Goal: Check status: Check status

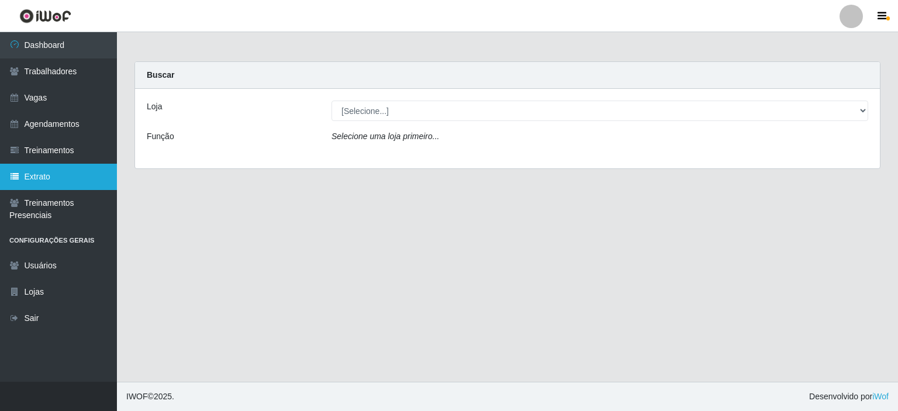
click at [62, 172] on link "Extrato" at bounding box center [58, 177] width 117 height 26
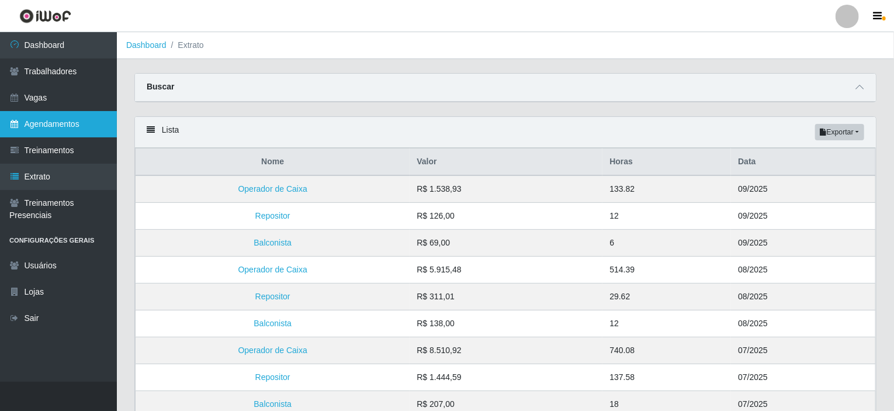
click at [40, 127] on link "Agendamentos" at bounding box center [58, 124] width 117 height 26
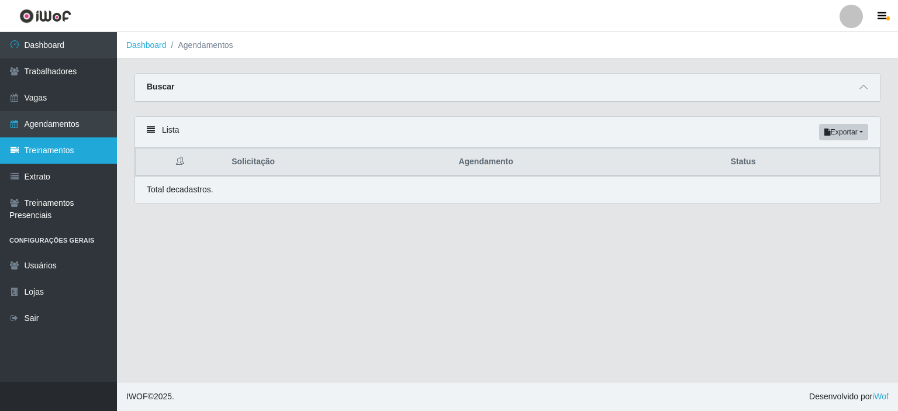
click at [56, 147] on link "Treinamentos" at bounding box center [58, 150] width 117 height 26
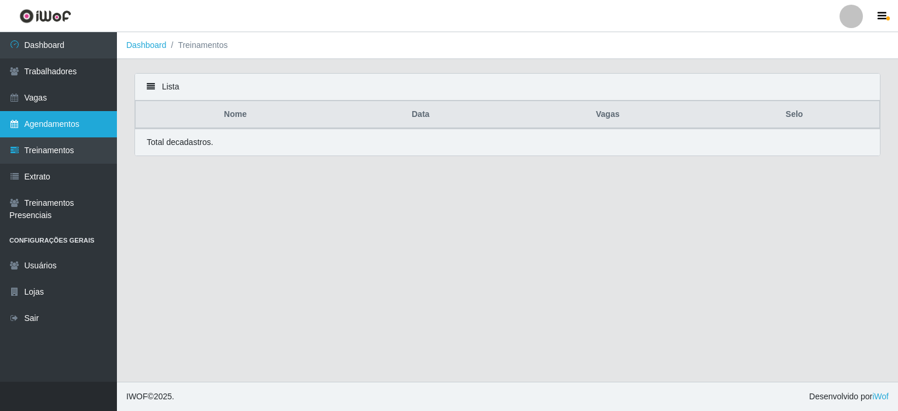
click at [51, 126] on link "Agendamentos" at bounding box center [58, 124] width 117 height 26
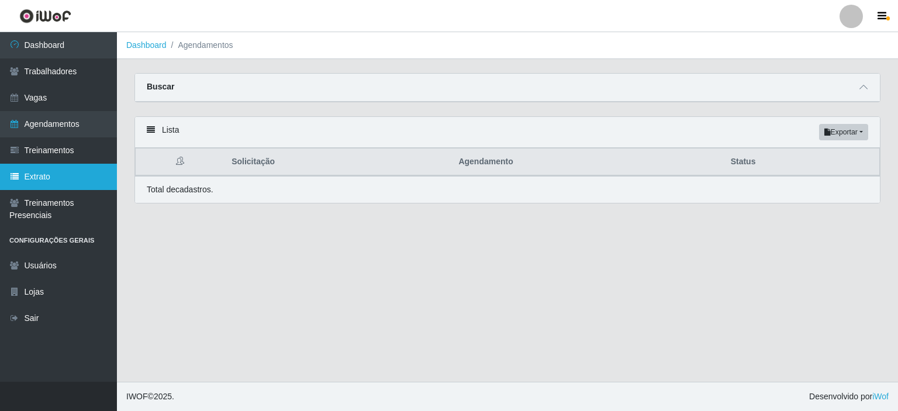
click at [64, 172] on link "Extrato" at bounding box center [58, 177] width 117 height 26
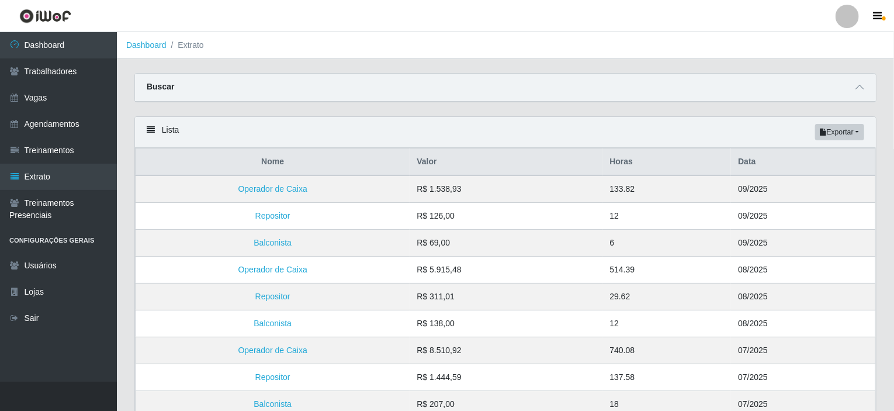
click at [150, 125] on div "Lista Exportar PDF Excel" at bounding box center [505, 132] width 741 height 31
click at [858, 85] on icon at bounding box center [860, 87] width 8 height 8
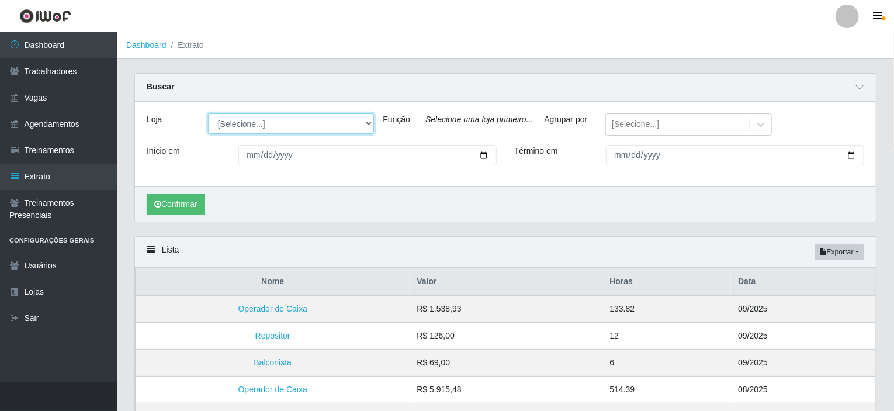
click at [353, 123] on select "[Selecione...] Rede Potiguar 4 - Extremoz Rede Potiguar 5 - Extremoz Rede Potig…" at bounding box center [291, 123] width 166 height 20
select select "78"
click at [208, 113] on select "[Selecione...] Rede Potiguar 4 - Extremoz Rede Potiguar 5 - Extremoz Rede Potig…" at bounding box center [291, 123] width 166 height 20
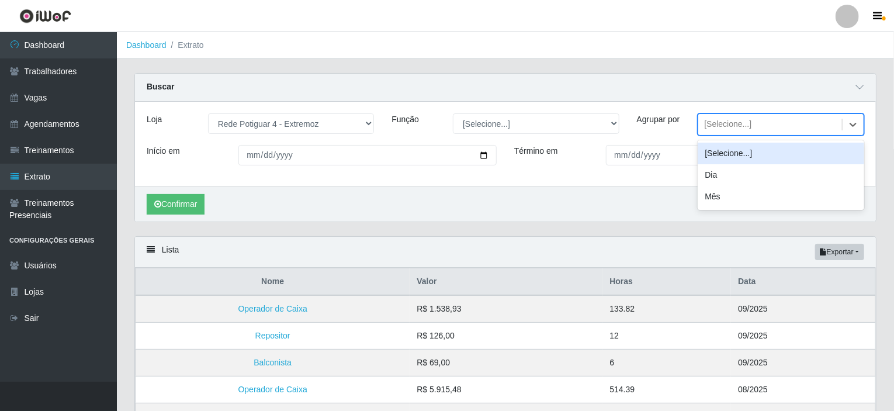
click at [726, 123] on div "[Selecione...]" at bounding box center [727, 125] width 47 height 12
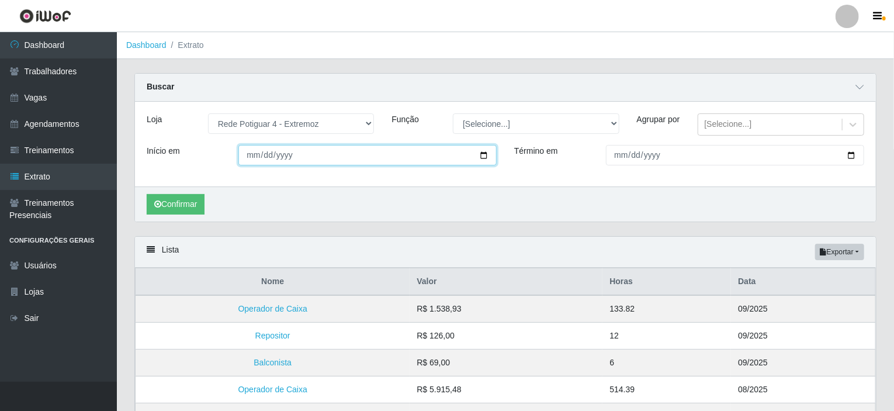
click at [358, 162] on input "Início em" at bounding box center [367, 155] width 258 height 20
type input "[DATE]"
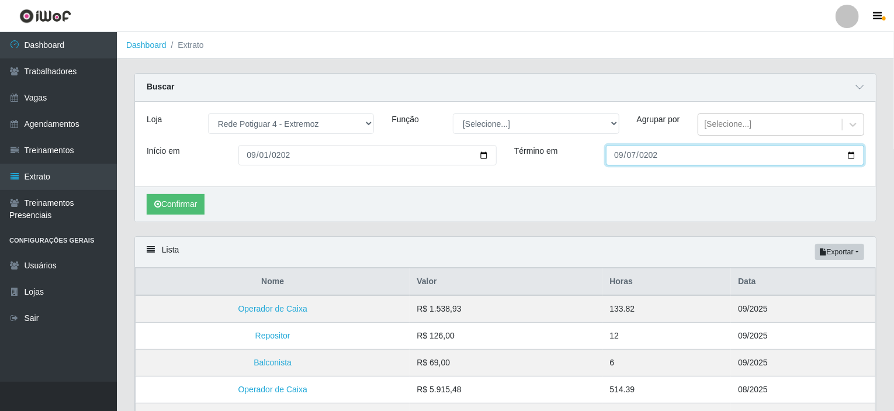
type input "[DATE]"
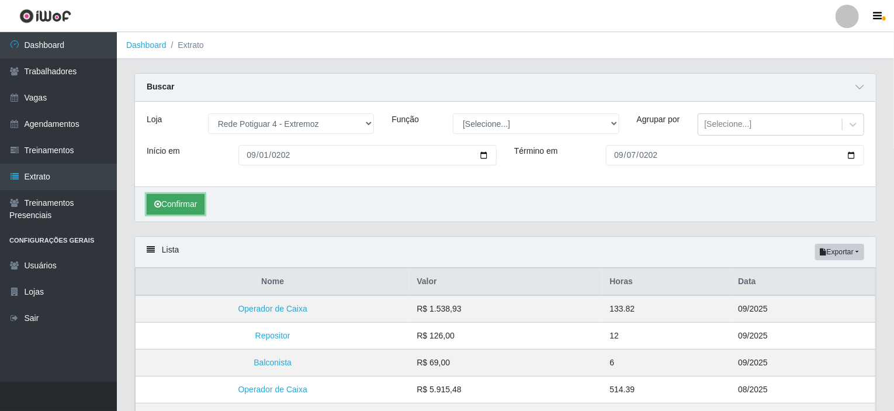
click at [178, 211] on button "Confirmar" at bounding box center [176, 204] width 58 height 20
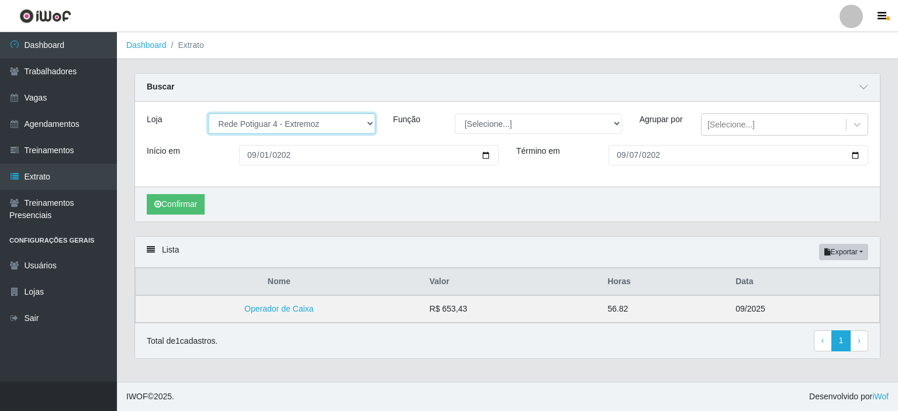
click at [331, 127] on select "[Selecione...] Rede Potiguar 4 - Extremoz Rede Potiguar 5 - Extremoz Rede Potig…" at bounding box center [291, 123] width 167 height 20
click at [208, 113] on select "[Selecione...] Rede Potiguar 4 - Extremoz Rede Potiguar 5 - Extremoz Rede Potig…" at bounding box center [291, 123] width 167 height 20
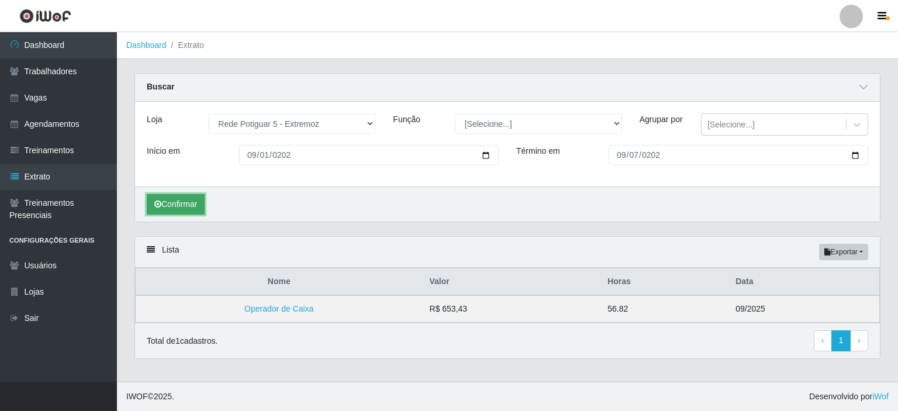
click at [178, 210] on button "Confirmar" at bounding box center [176, 204] width 58 height 20
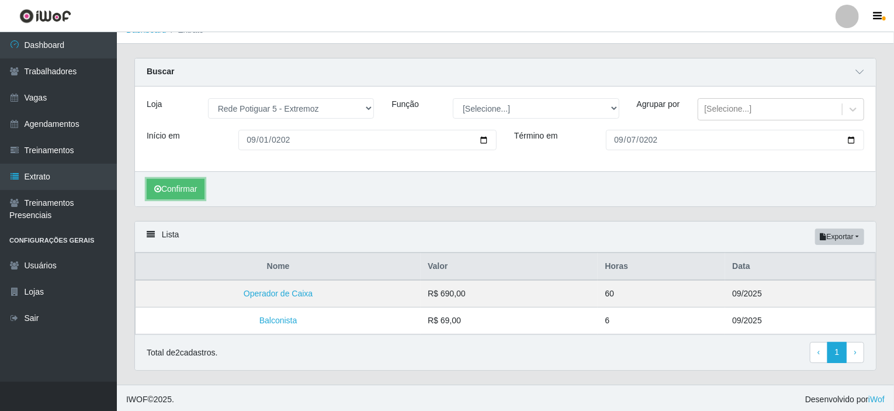
scroll to position [23, 0]
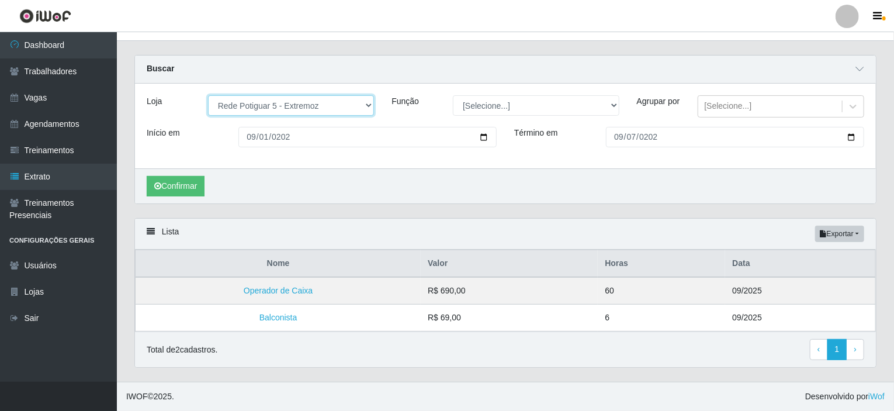
drag, startPoint x: 320, startPoint y: 100, endPoint x: 321, endPoint y: 109, distance: 8.8
click at [320, 101] on select "[Selecione...] Rede Potiguar 4 - Extremoz Rede Potiguar 5 - Extremoz Rede Potig…" at bounding box center [291, 105] width 166 height 20
select select "78"
click at [208, 95] on select "[Selecione...] Rede Potiguar 4 - Extremoz Rede Potiguar 5 - Extremoz Rede Potig…" at bounding box center [291, 105] width 166 height 20
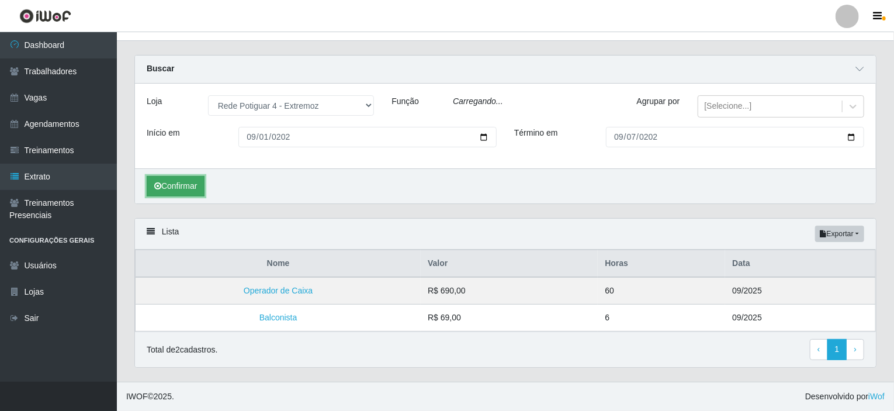
click at [181, 185] on button "Confirmar" at bounding box center [176, 186] width 58 height 20
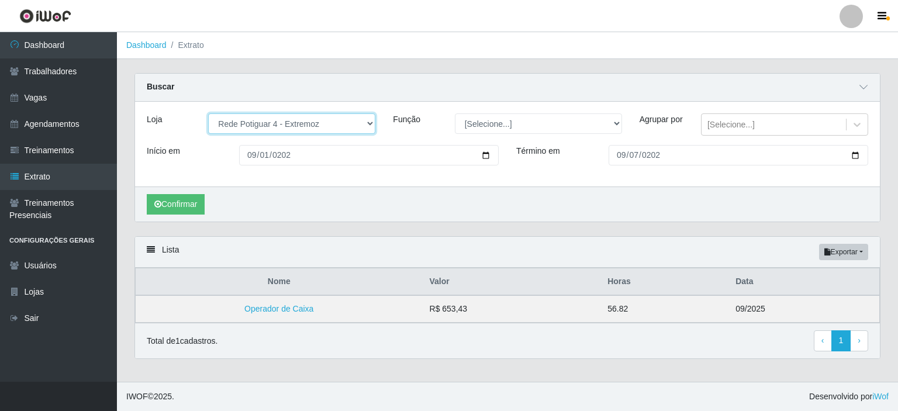
click at [335, 125] on select "[Selecione...] Rede Potiguar 4 - Extremoz Rede Potiguar 5 - Extremoz Rede Potig…" at bounding box center [291, 123] width 167 height 20
